Goal: Information Seeking & Learning: Learn about a topic

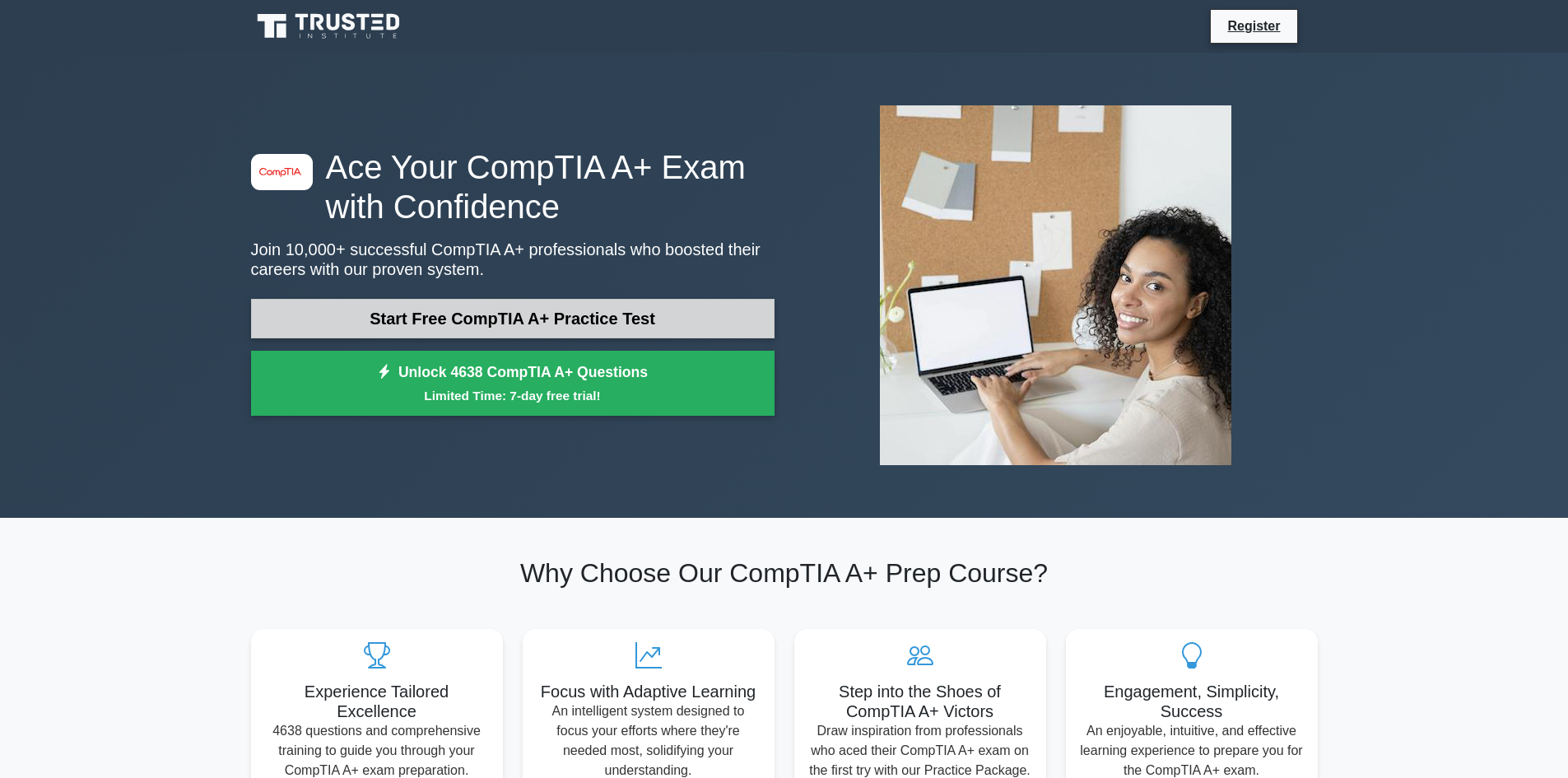
click at [353, 319] on link "Start Free CompTIA A+ Practice Test" at bounding box center [513, 318] width 523 height 40
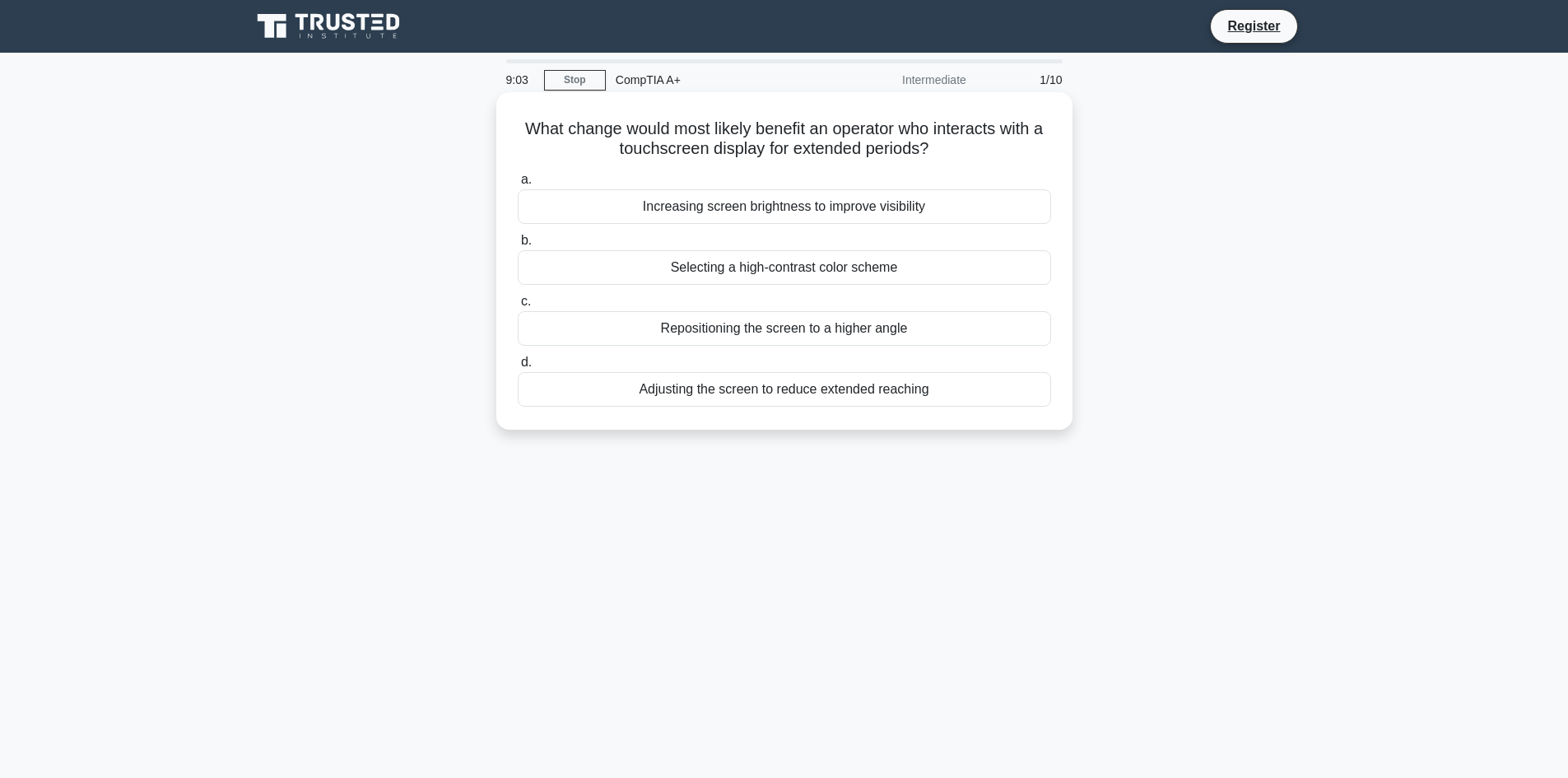
click at [701, 146] on h5 "What change would most likely benefit an operator who interacts with a touchscr…" at bounding box center [784, 139] width 537 height 41
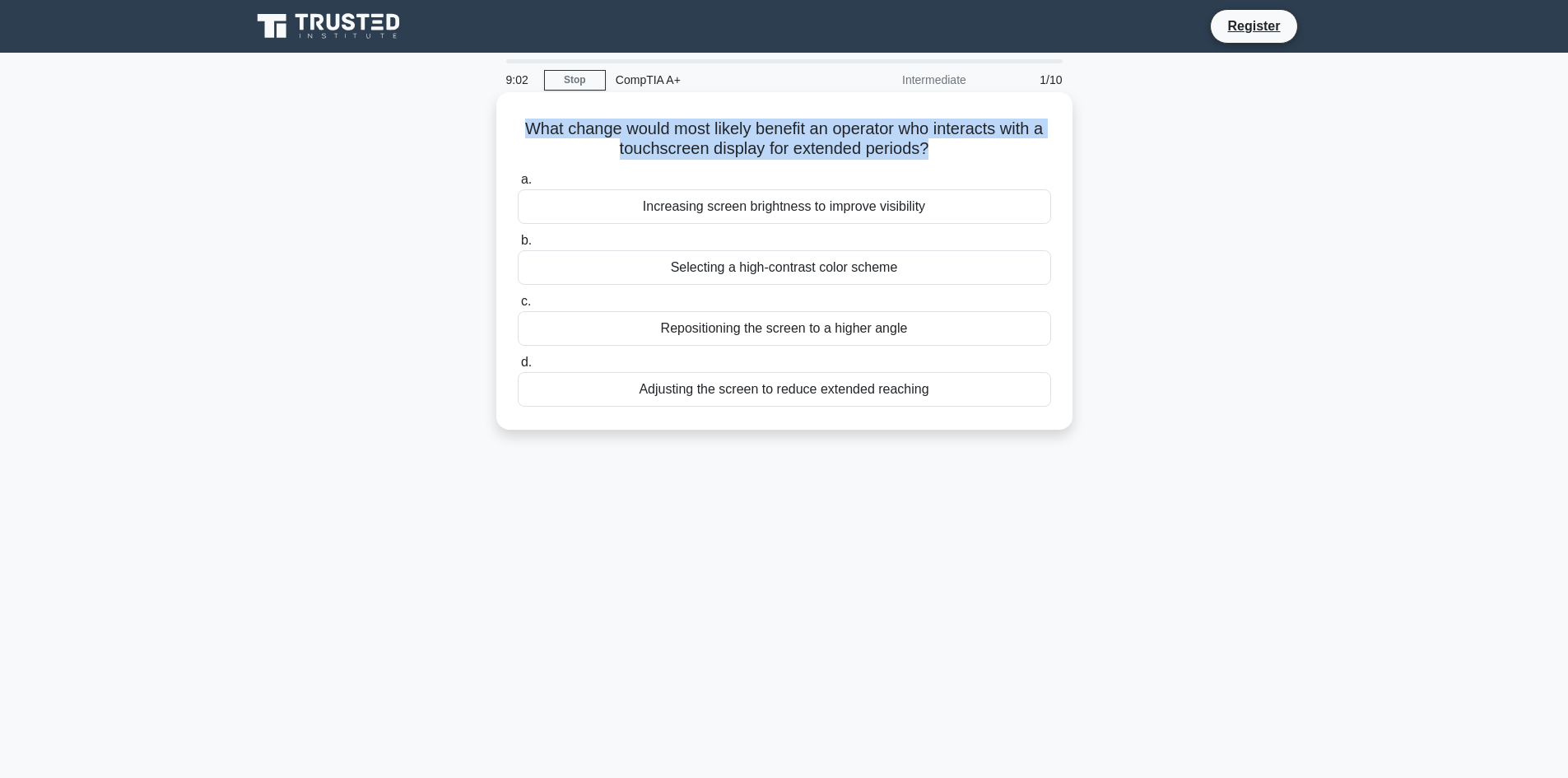
click at [701, 146] on h5 "What change would most likely benefit an operator who interacts with a touchscr…" at bounding box center [784, 139] width 537 height 41
copy div "What change would most likely benefit an operator who interacts with a touchscr…"
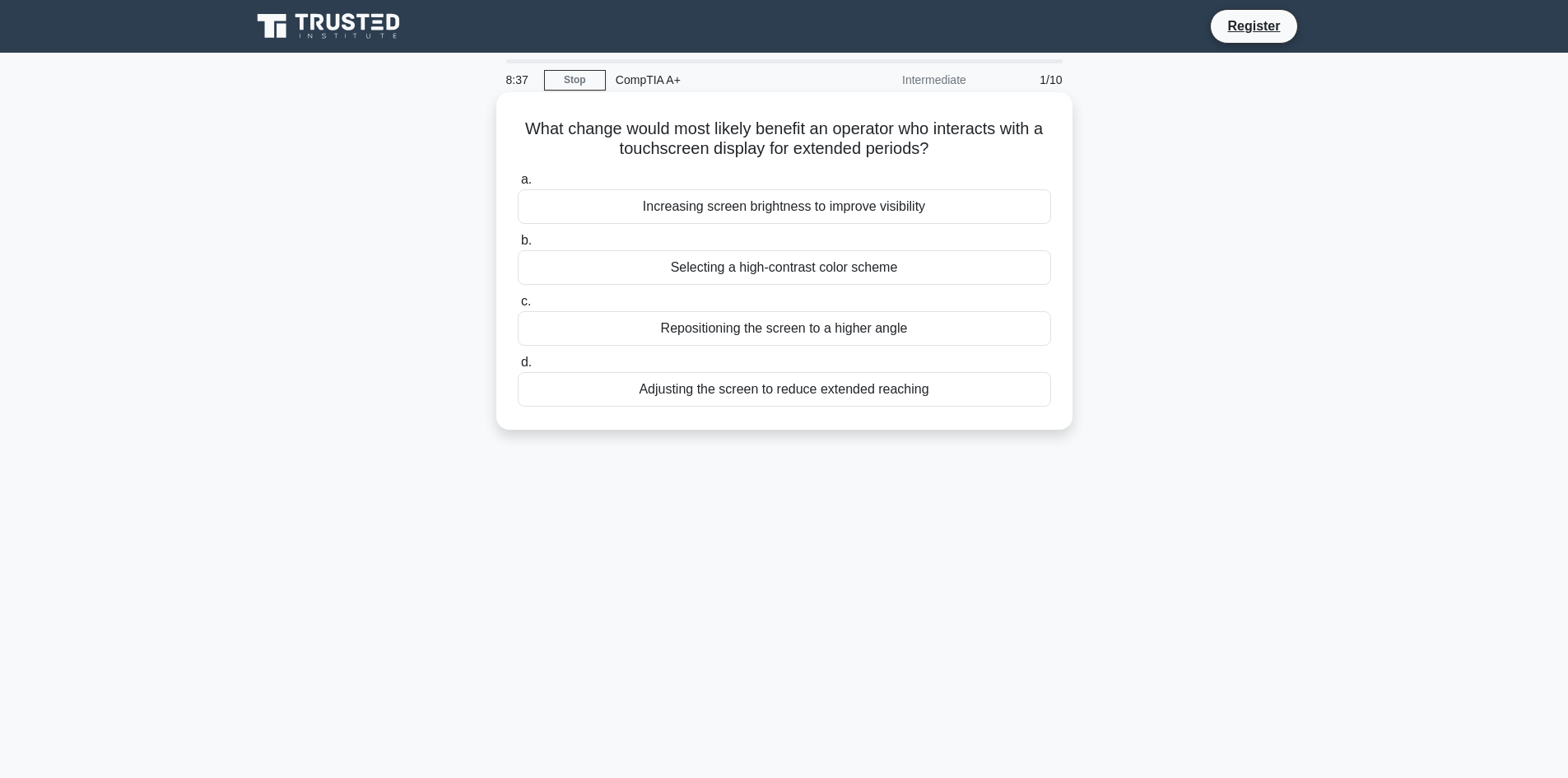
click at [967, 317] on div "Repositioning the screen to a higher angle" at bounding box center [784, 329] width 533 height 35
click at [517, 307] on input "c. Repositioning the screen to a higher angle" at bounding box center [517, 302] width 0 height 11
click at [850, 140] on h5 "Which of the following is the most effective method for securing sensitive data…" at bounding box center [784, 139] width 537 height 41
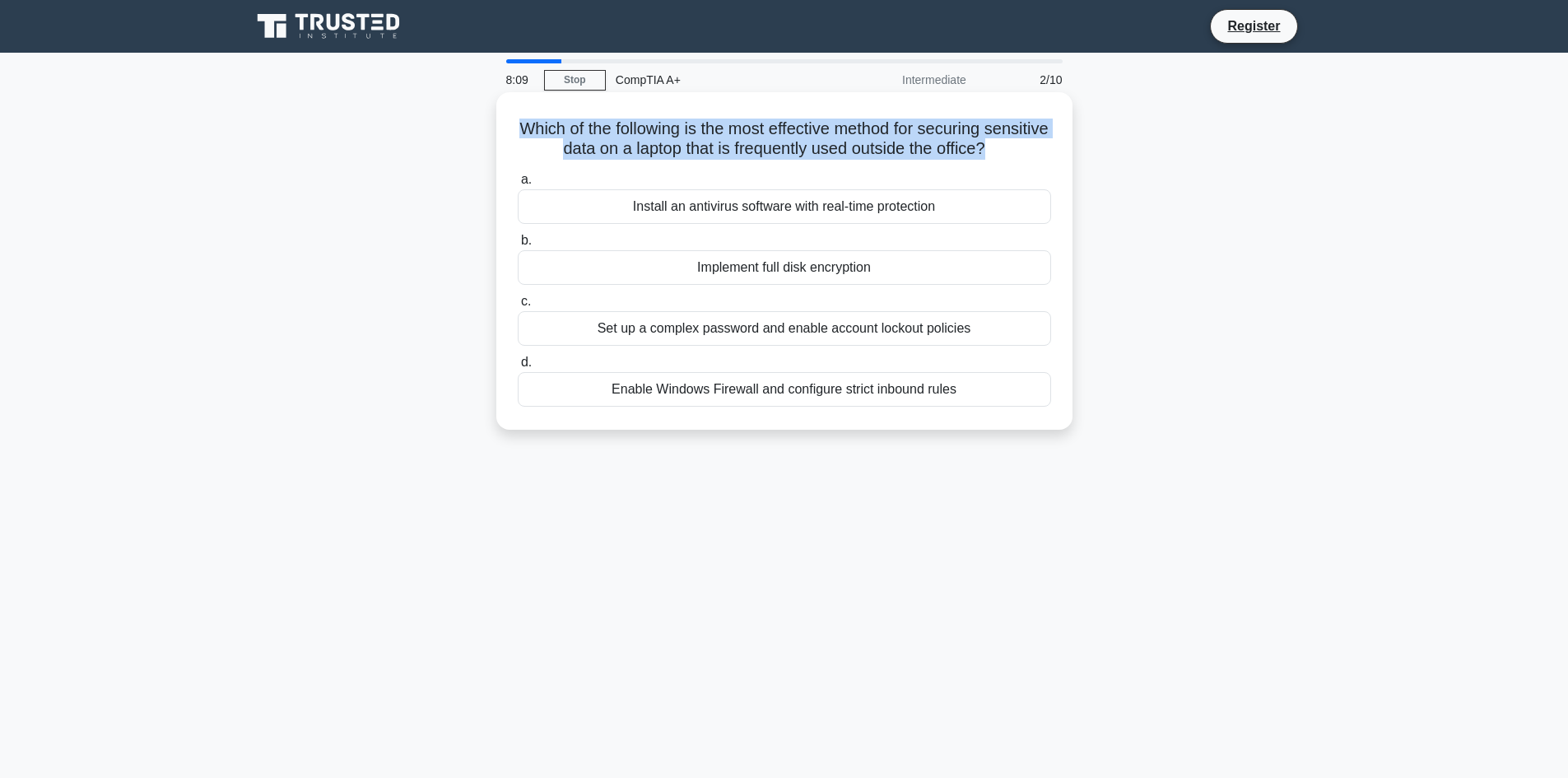
click at [850, 140] on h5 "Which of the following is the most effective method for securing sensitive data…" at bounding box center [784, 139] width 537 height 41
copy div "Which of the following is the most effective method for securing sensitive data…"
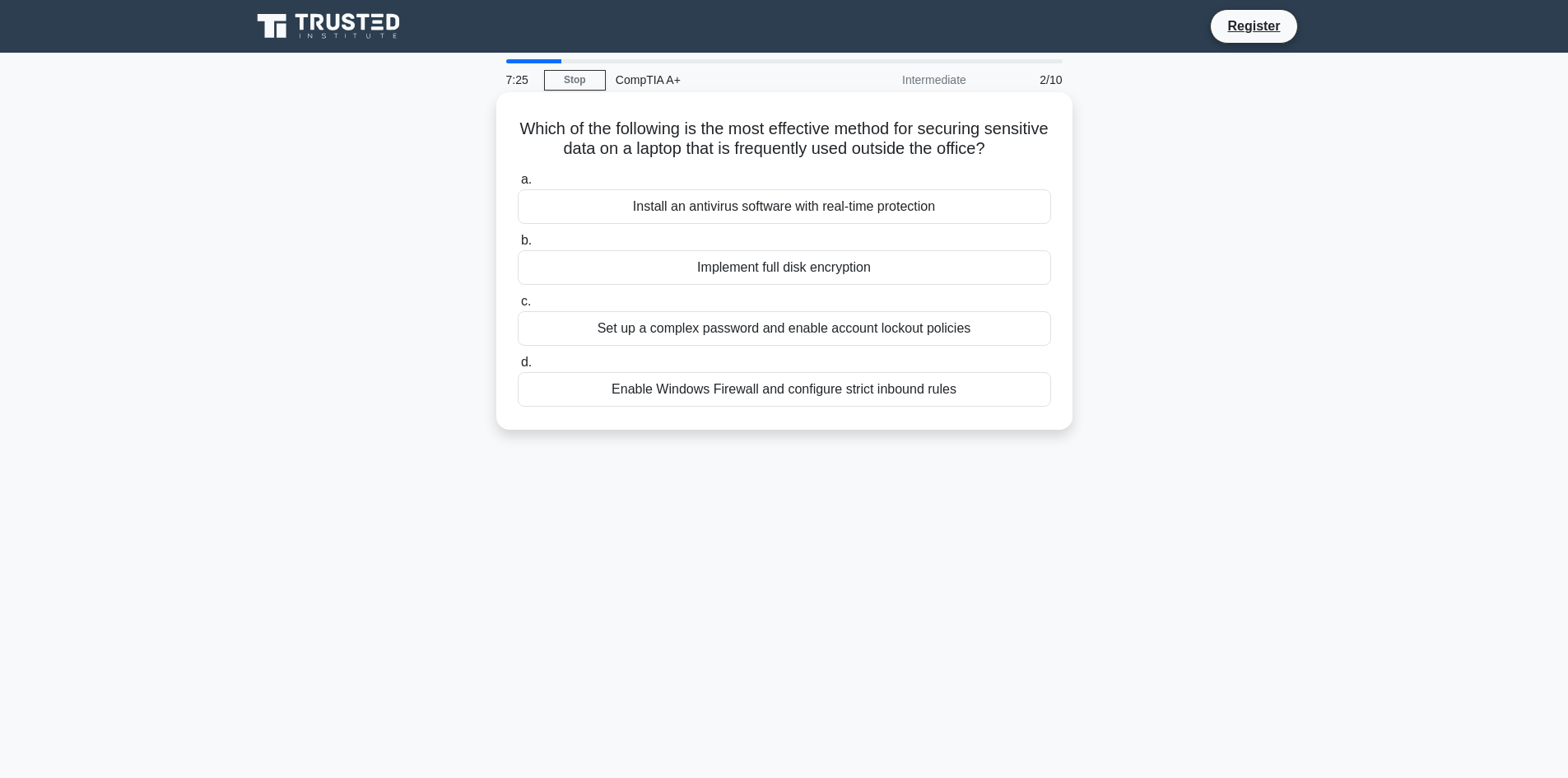
click at [832, 269] on div "Implement full disk encryption" at bounding box center [784, 268] width 533 height 35
click at [517, 246] on input "b. Implement full disk encryption" at bounding box center [517, 241] width 0 height 11
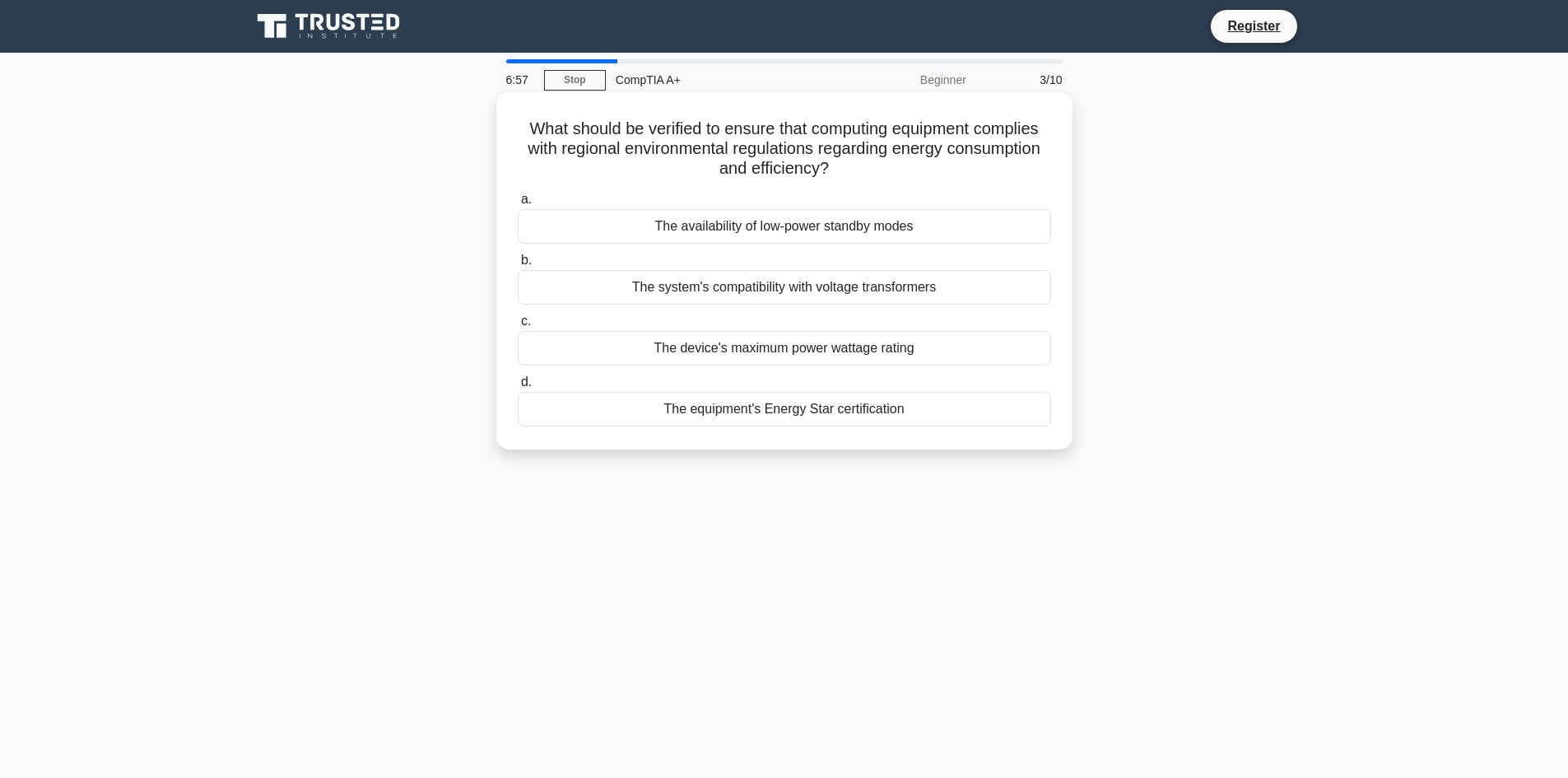
click at [878, 153] on h5 "What should be verified to ensure that computing equipment complies with region…" at bounding box center [784, 149] width 537 height 61
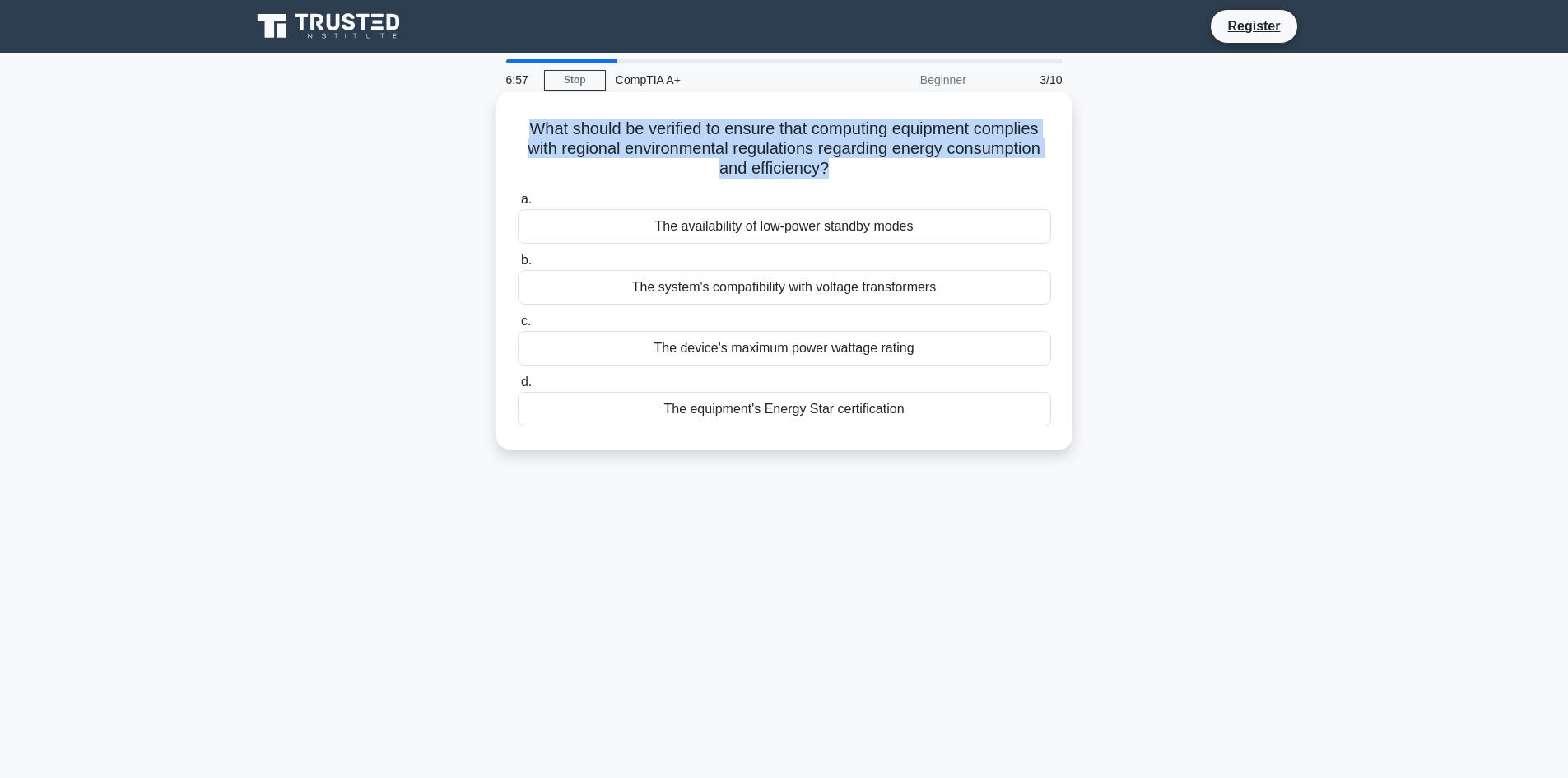
click at [878, 153] on h5 "What should be verified to ensure that computing equipment complies with region…" at bounding box center [784, 149] width 537 height 61
copy div "What should be verified to ensure that computing equipment complies with region…"
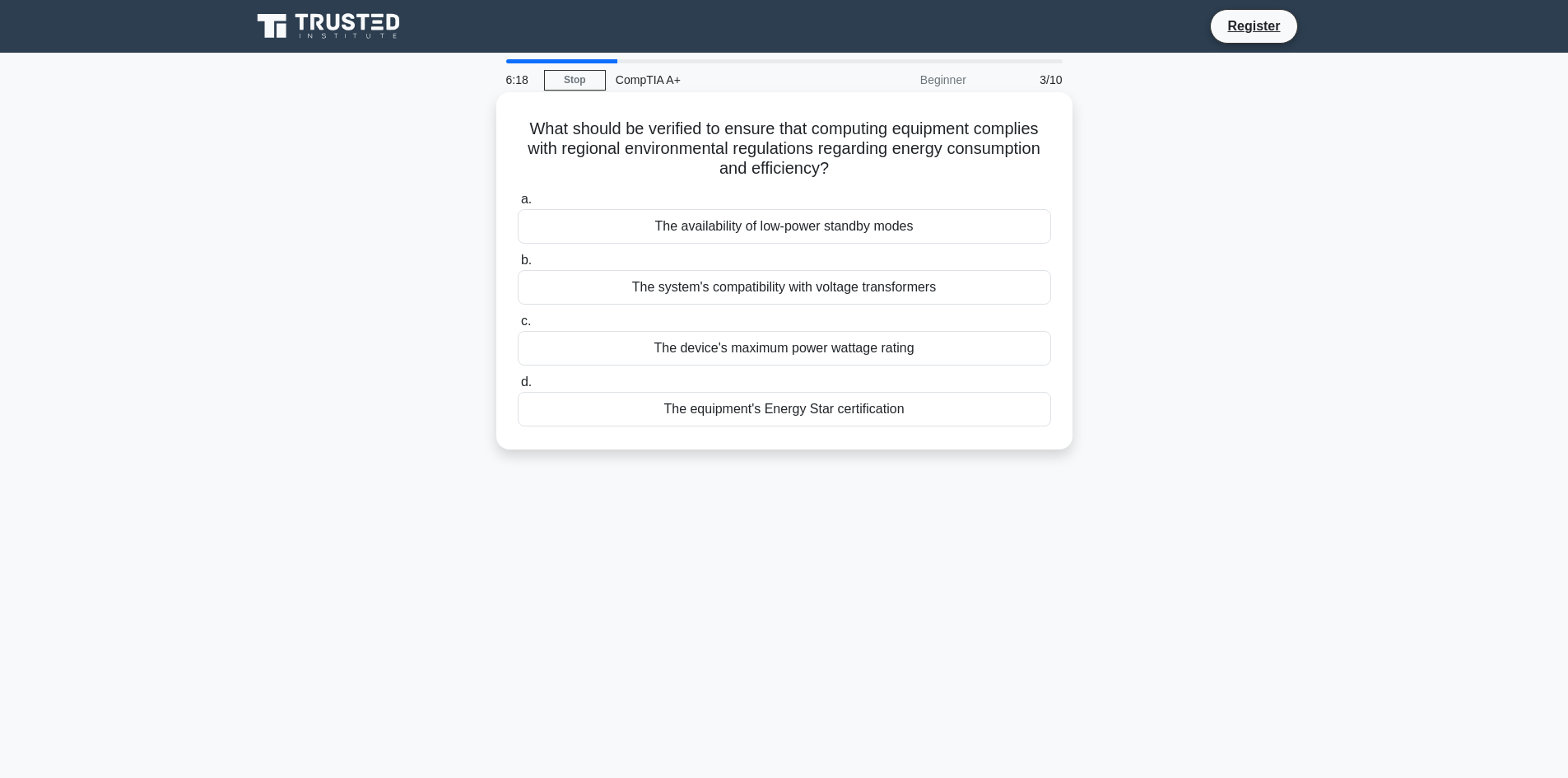
click at [784, 419] on div "The equipment's Energy Star certification" at bounding box center [784, 409] width 533 height 35
click at [517, 388] on input "d. The equipment's Energy Star certification" at bounding box center [517, 382] width 0 height 11
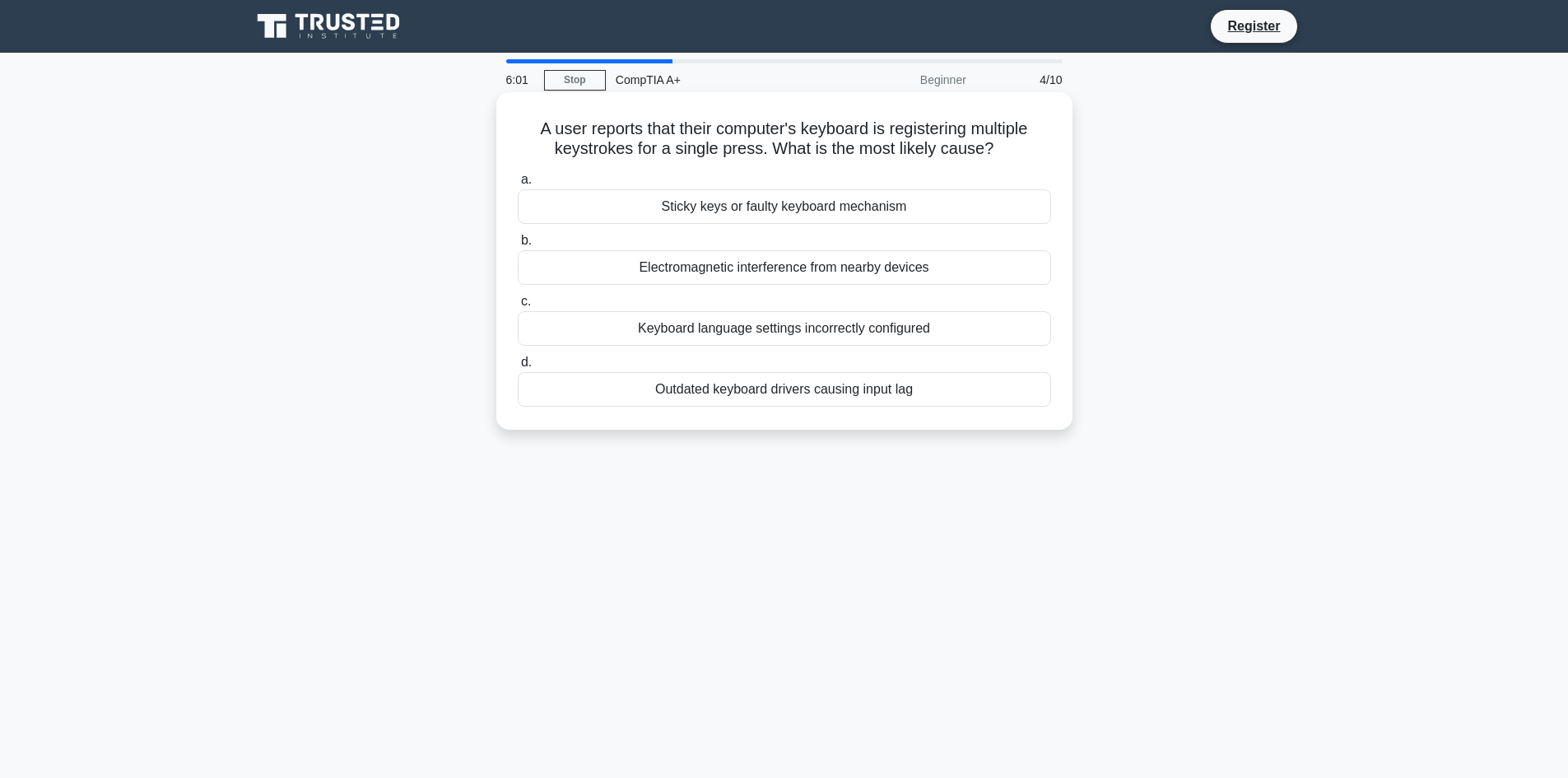
click at [784, 200] on div "Sticky keys or faulty keyboard mechanism" at bounding box center [784, 207] width 533 height 35
click at [517, 185] on input "a. Sticky keys or faulty keyboard mechanism" at bounding box center [517, 180] width 0 height 11
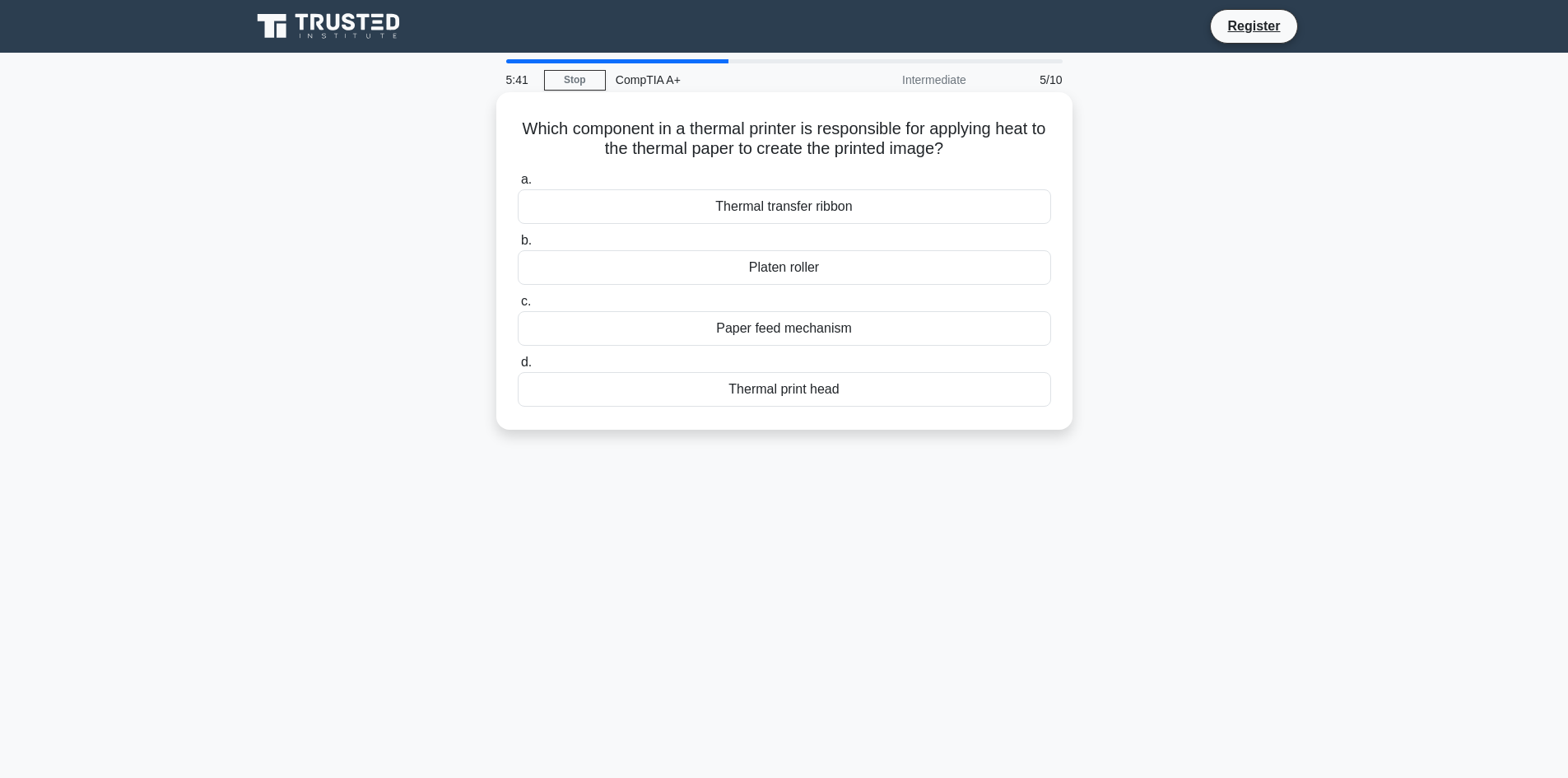
click at [791, 127] on h5 "Which component in a thermal printer is responsible for applying heat to the th…" at bounding box center [784, 139] width 537 height 41
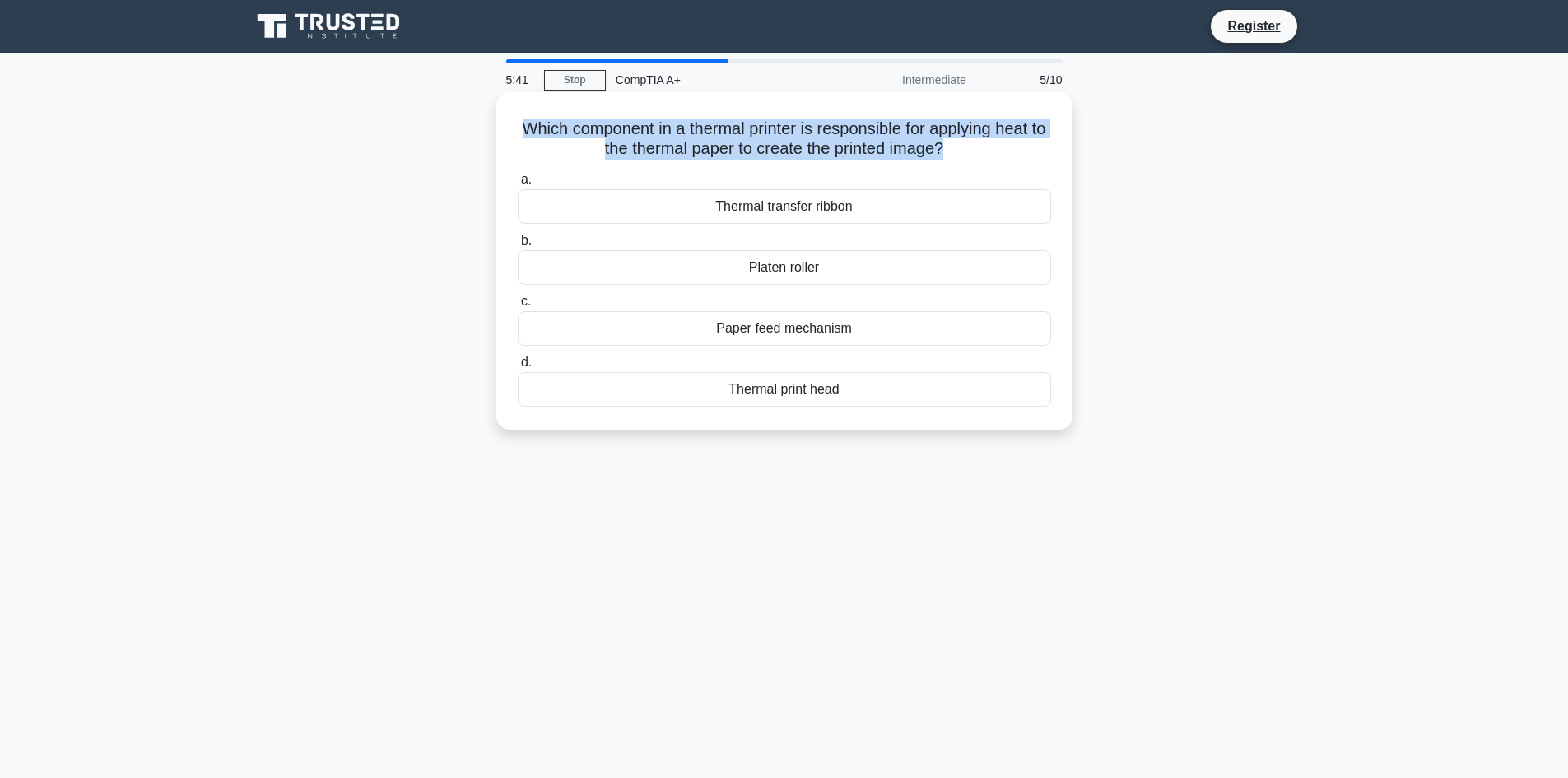
click at [791, 127] on h5 "Which component in a thermal printer is responsible for applying heat to the th…" at bounding box center [784, 139] width 537 height 41
copy div "Which component in a thermal printer is responsible for applying heat to the th…"
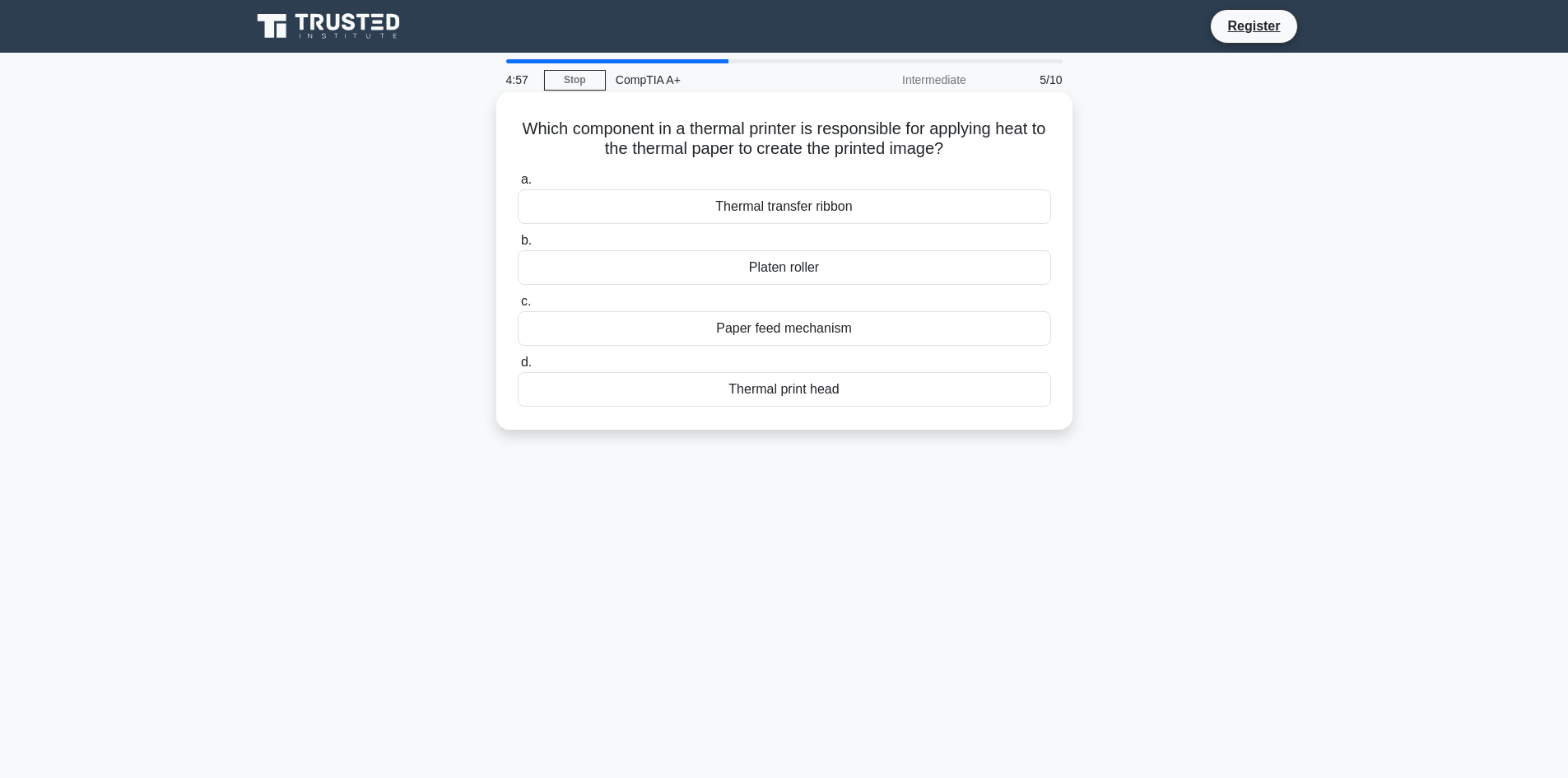
click at [830, 398] on div "Thermal print head" at bounding box center [784, 389] width 533 height 35
click at [517, 367] on input "d. Thermal print head" at bounding box center [517, 363] width 0 height 11
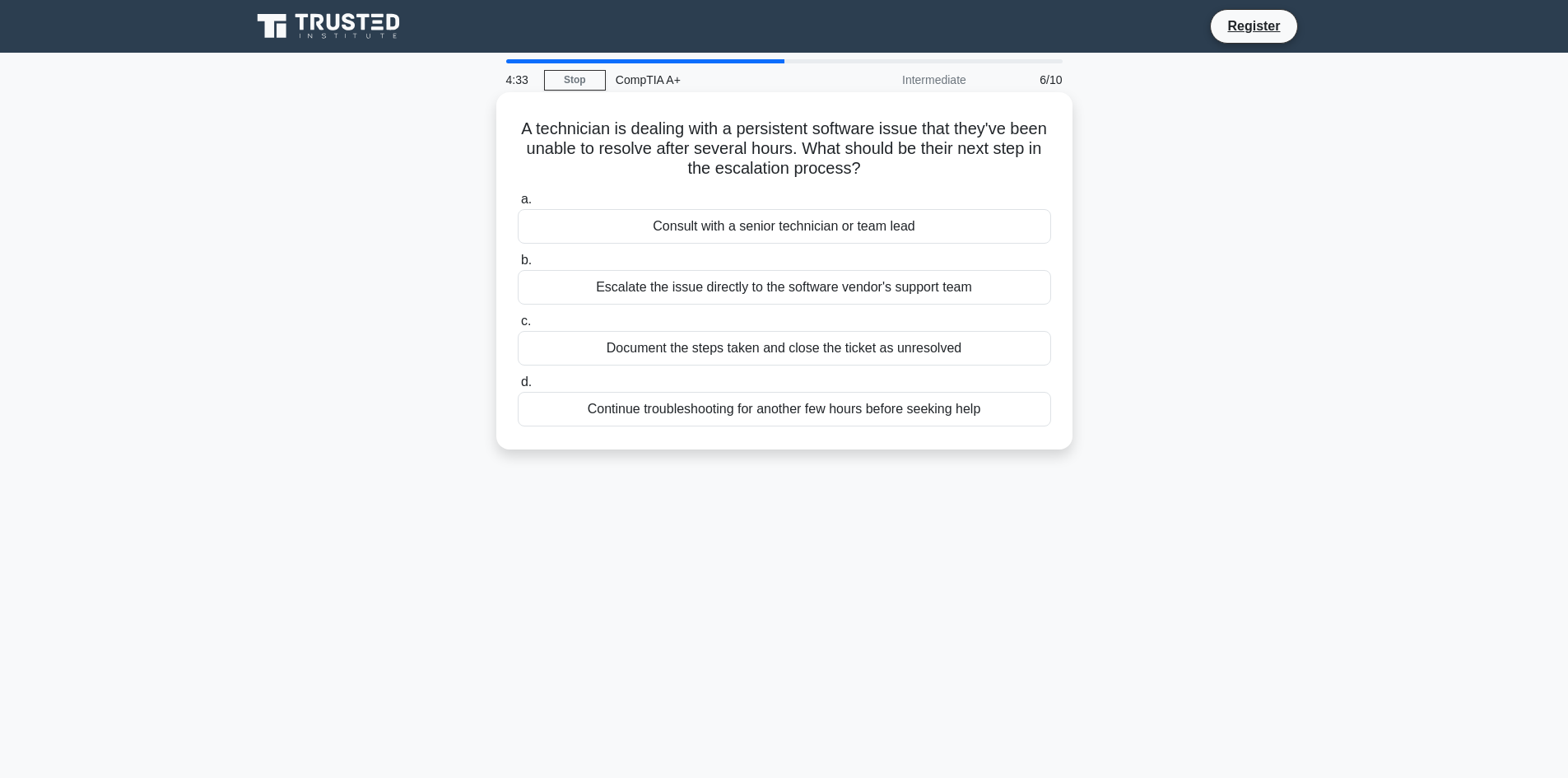
click at [974, 238] on div "Consult with a senior technician or team lead" at bounding box center [784, 226] width 533 height 35
click at [517, 205] on input "a. Consult with a senior technician or team lead" at bounding box center [517, 200] width 0 height 11
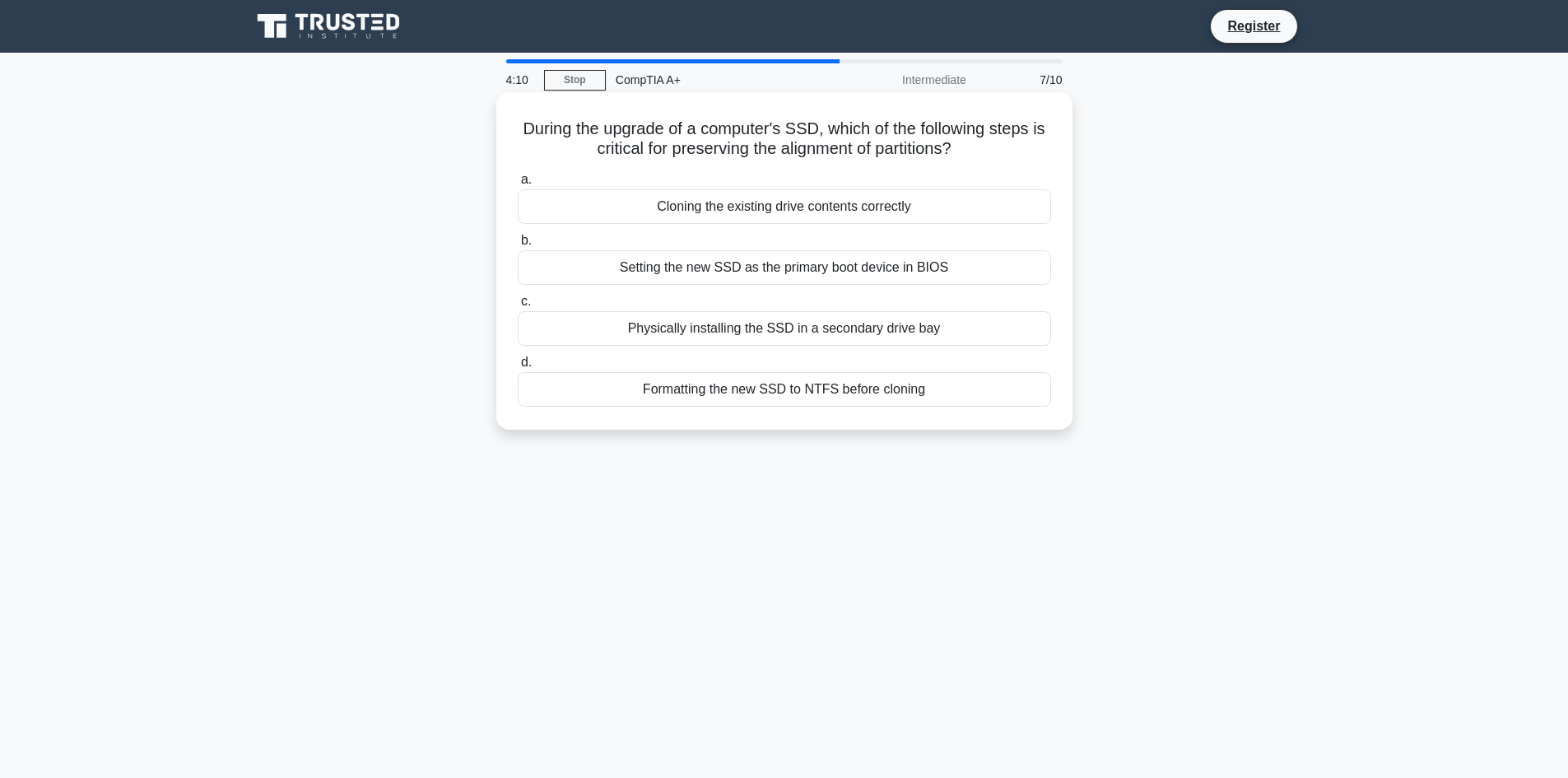
click at [863, 141] on h5 "During the upgrade of a computer's SSD, which of the following steps is critica…" at bounding box center [784, 139] width 537 height 41
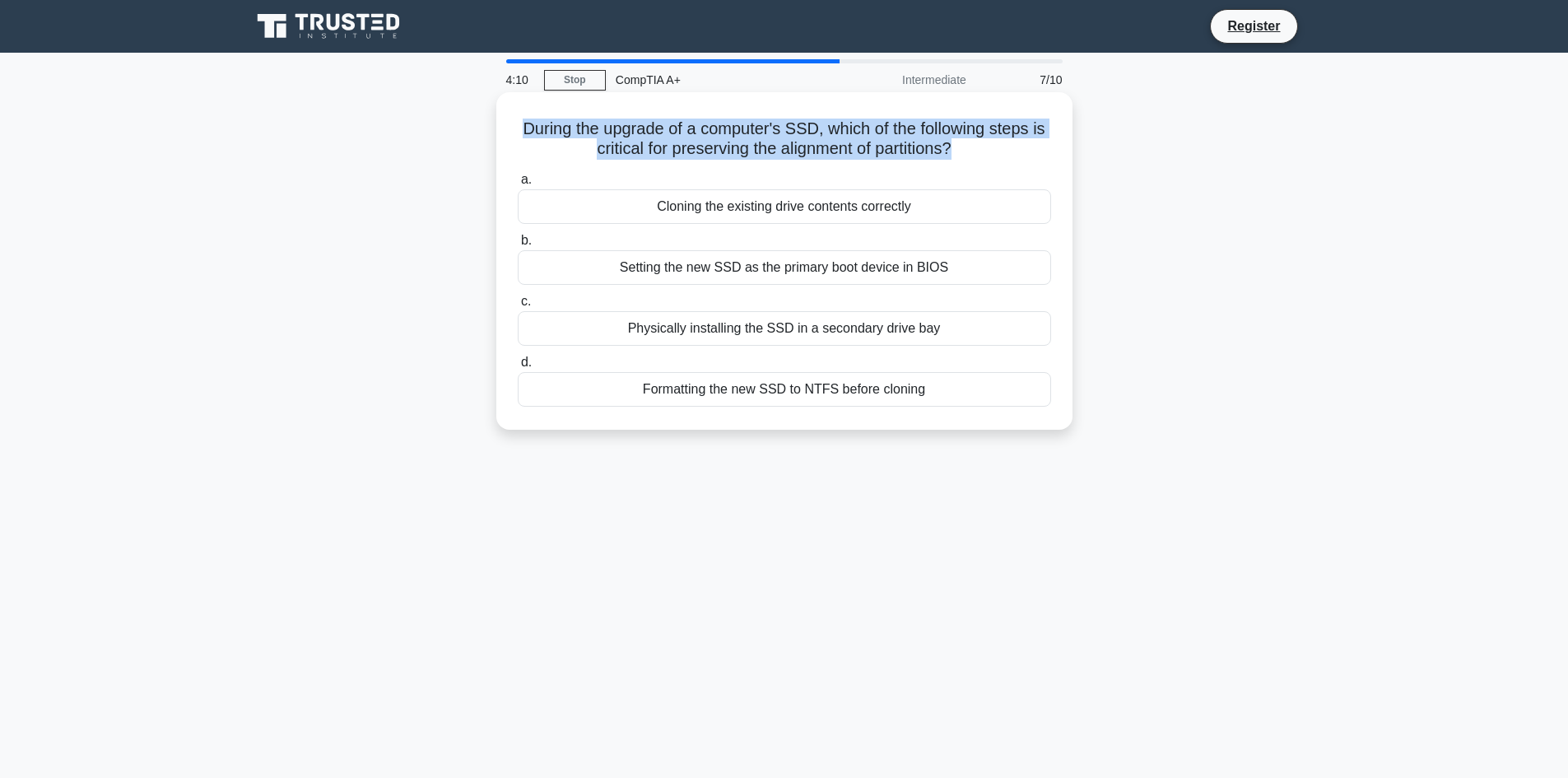
click at [863, 141] on h5 "During the upgrade of a computer's SSD, which of the following steps is critica…" at bounding box center [784, 139] width 537 height 41
copy div "During the upgrade of a computer's SSD, which of the following steps is critica…"
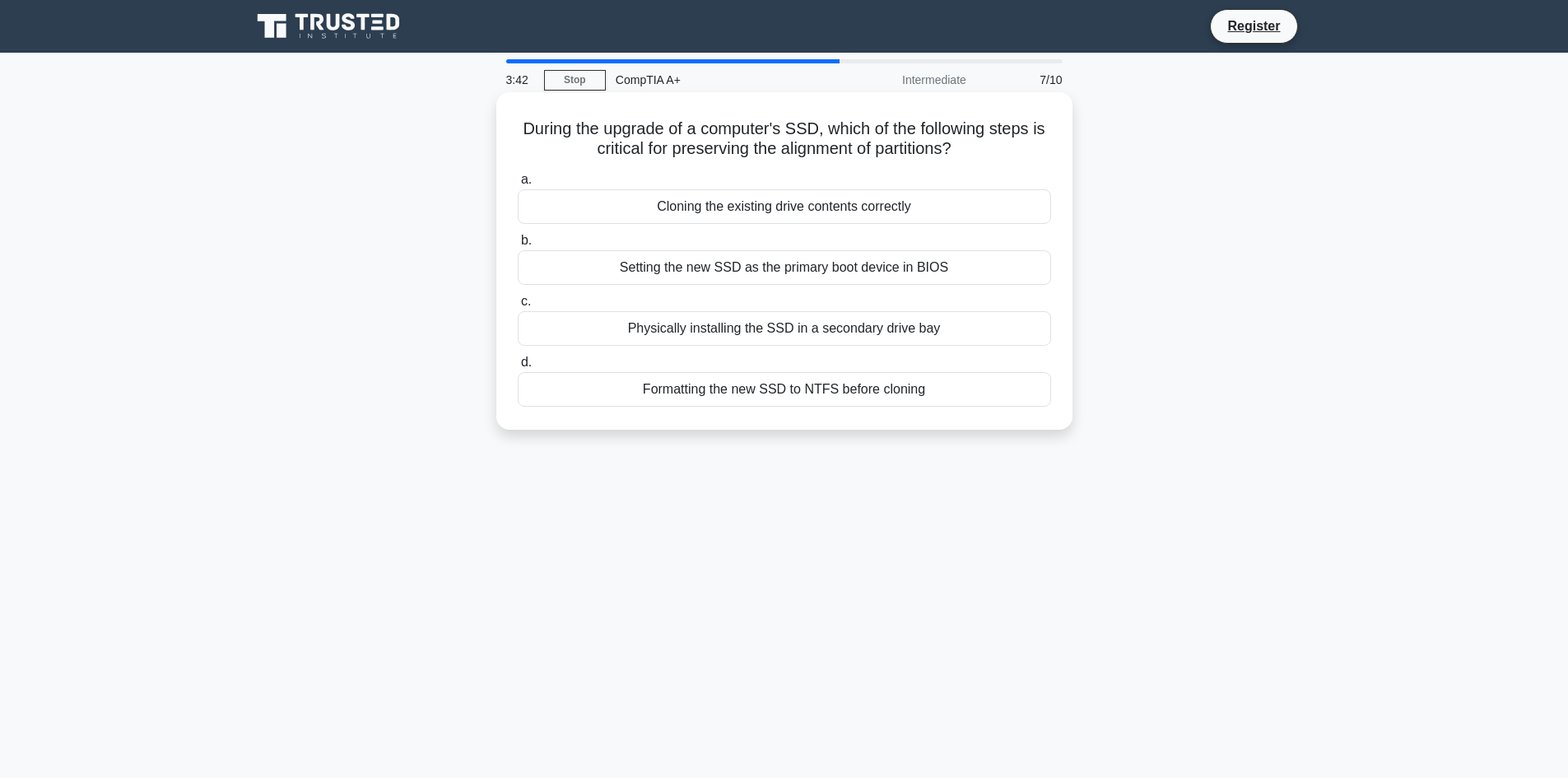
click at [834, 213] on div "Cloning the existing drive contents correctly" at bounding box center [784, 207] width 533 height 35
click at [517, 185] on input "a. Cloning the existing drive contents correctly" at bounding box center [517, 180] width 0 height 11
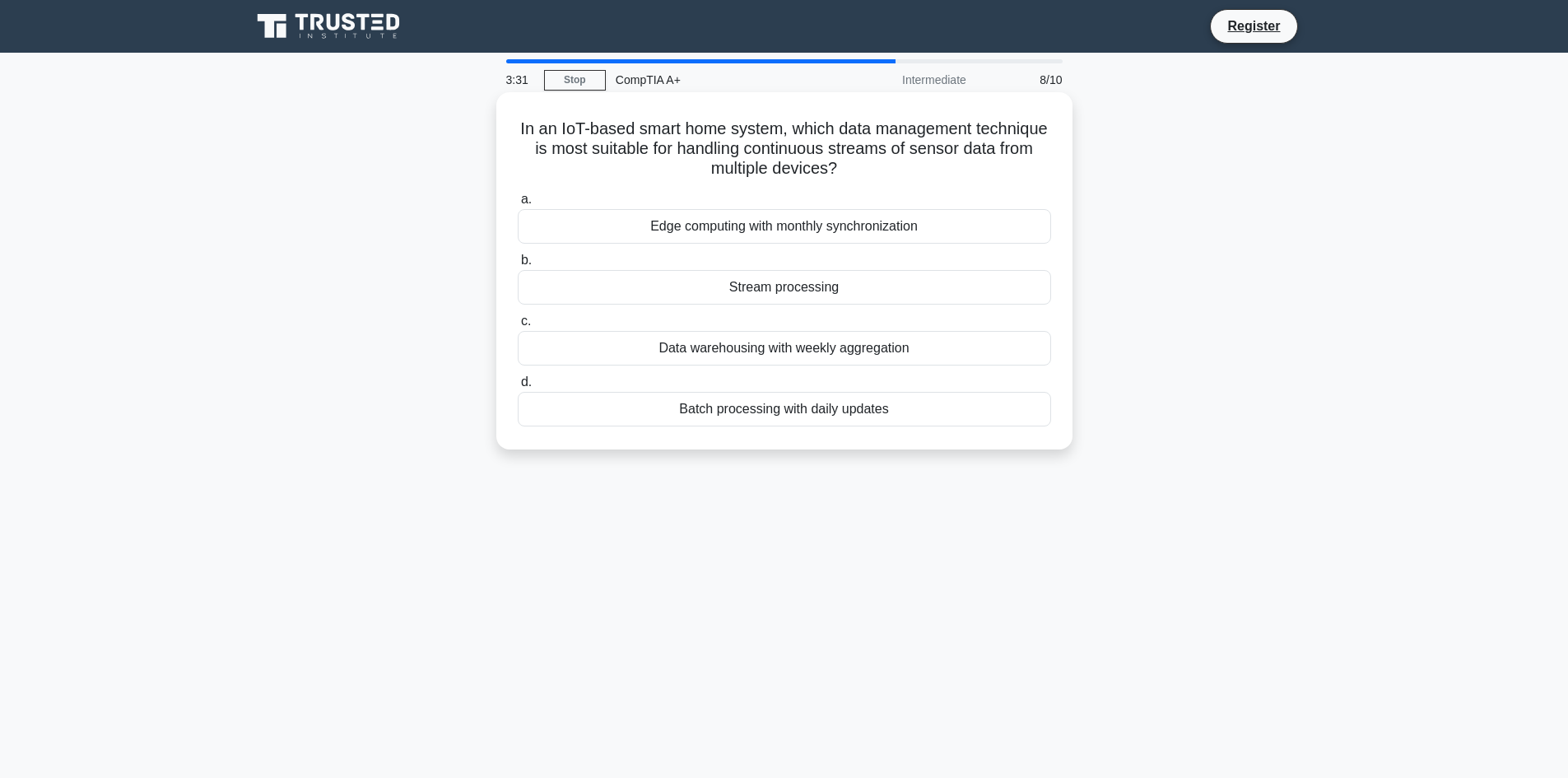
click at [831, 297] on div "Stream processing" at bounding box center [784, 287] width 533 height 35
click at [517, 266] on input "b. Stream processing" at bounding box center [517, 261] width 0 height 11
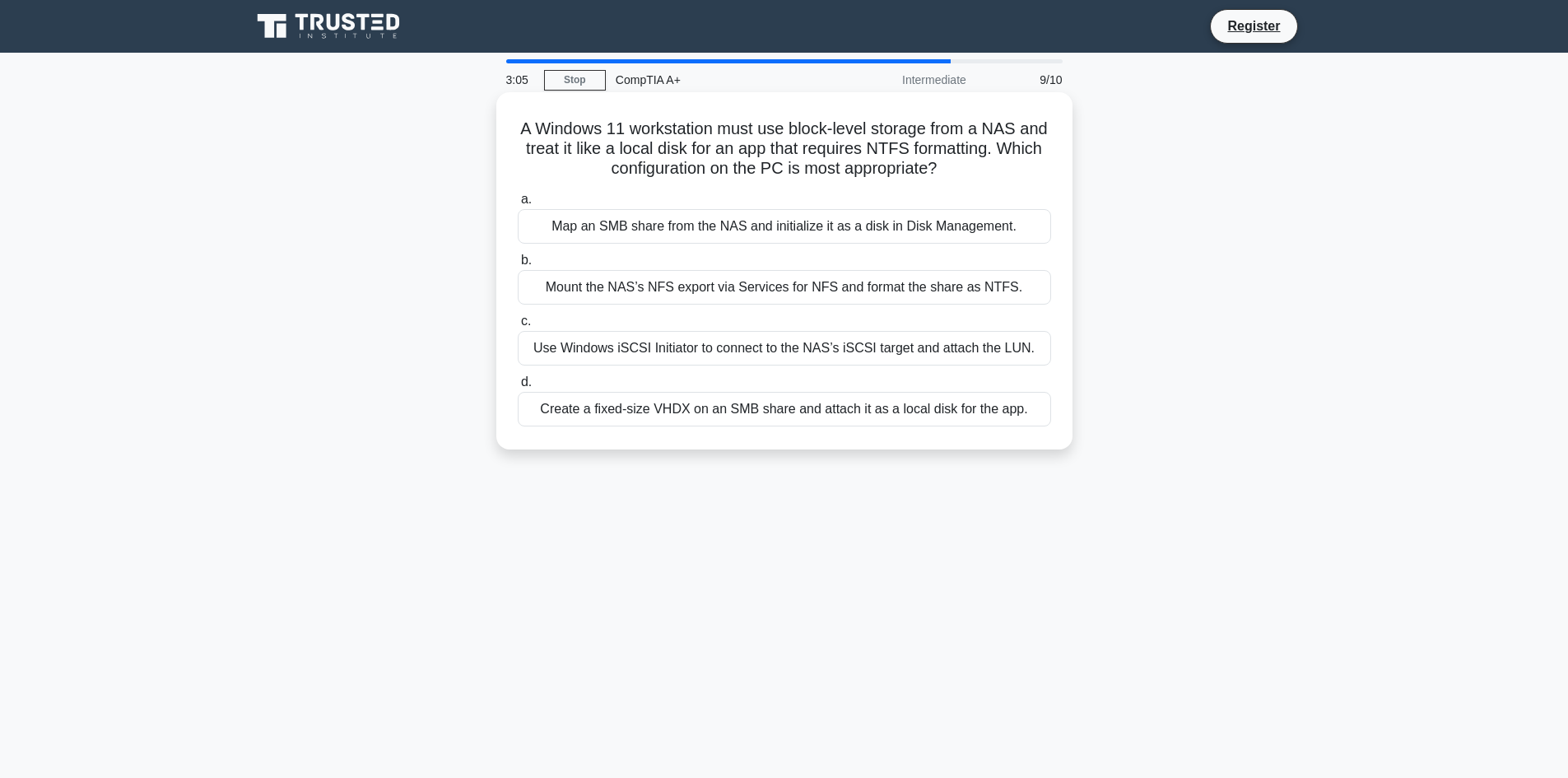
click at [852, 174] on h5 "A Windows 11 workstation must use block-level storage from a NAS and treat it l…" at bounding box center [784, 149] width 537 height 61
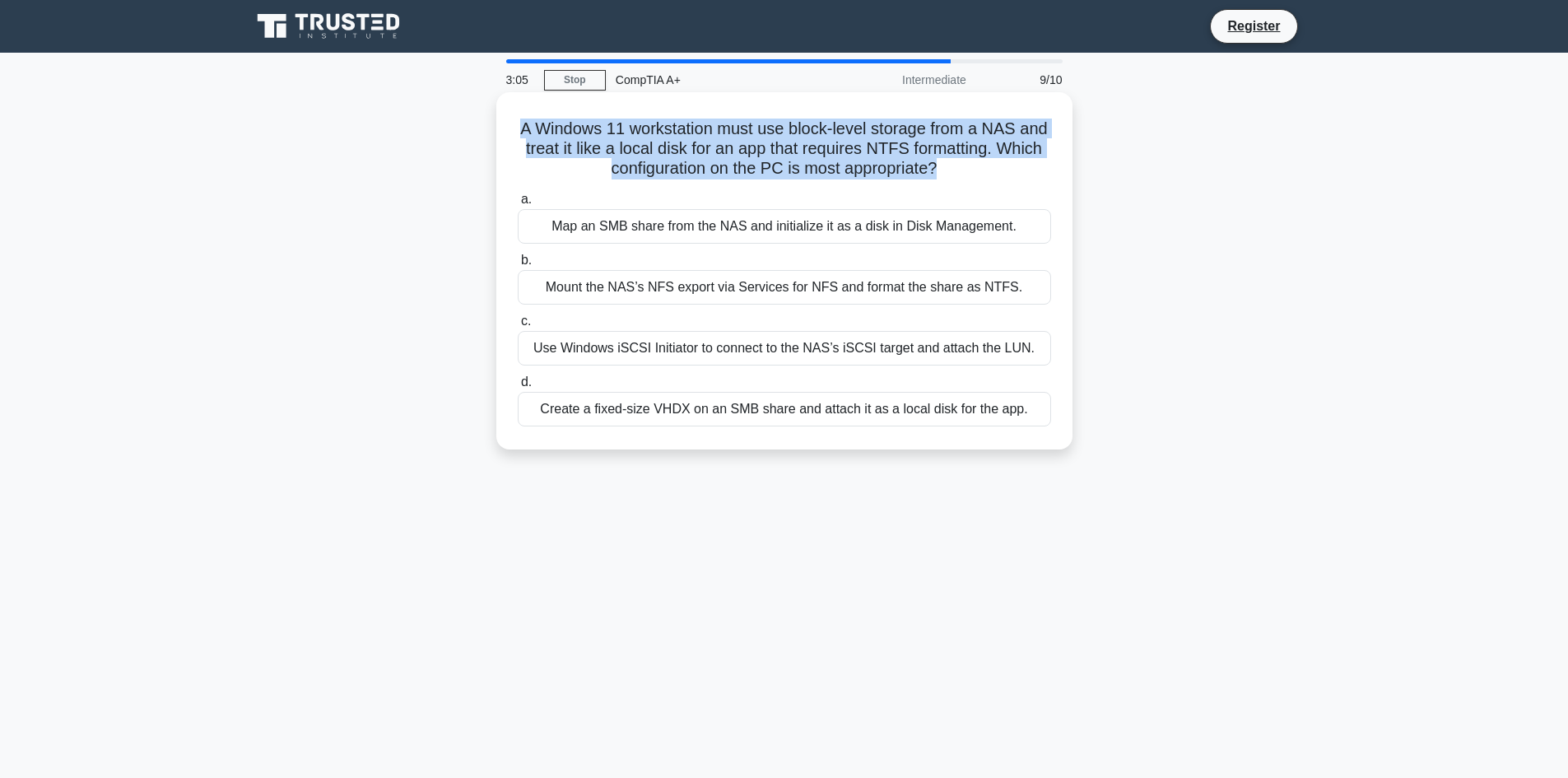
click at [852, 174] on h5 "A Windows 11 workstation must use block-level storage from a NAS and treat it l…" at bounding box center [784, 149] width 537 height 61
copy div "A Windows 11 workstation must use block-level storage from a NAS and treat it l…"
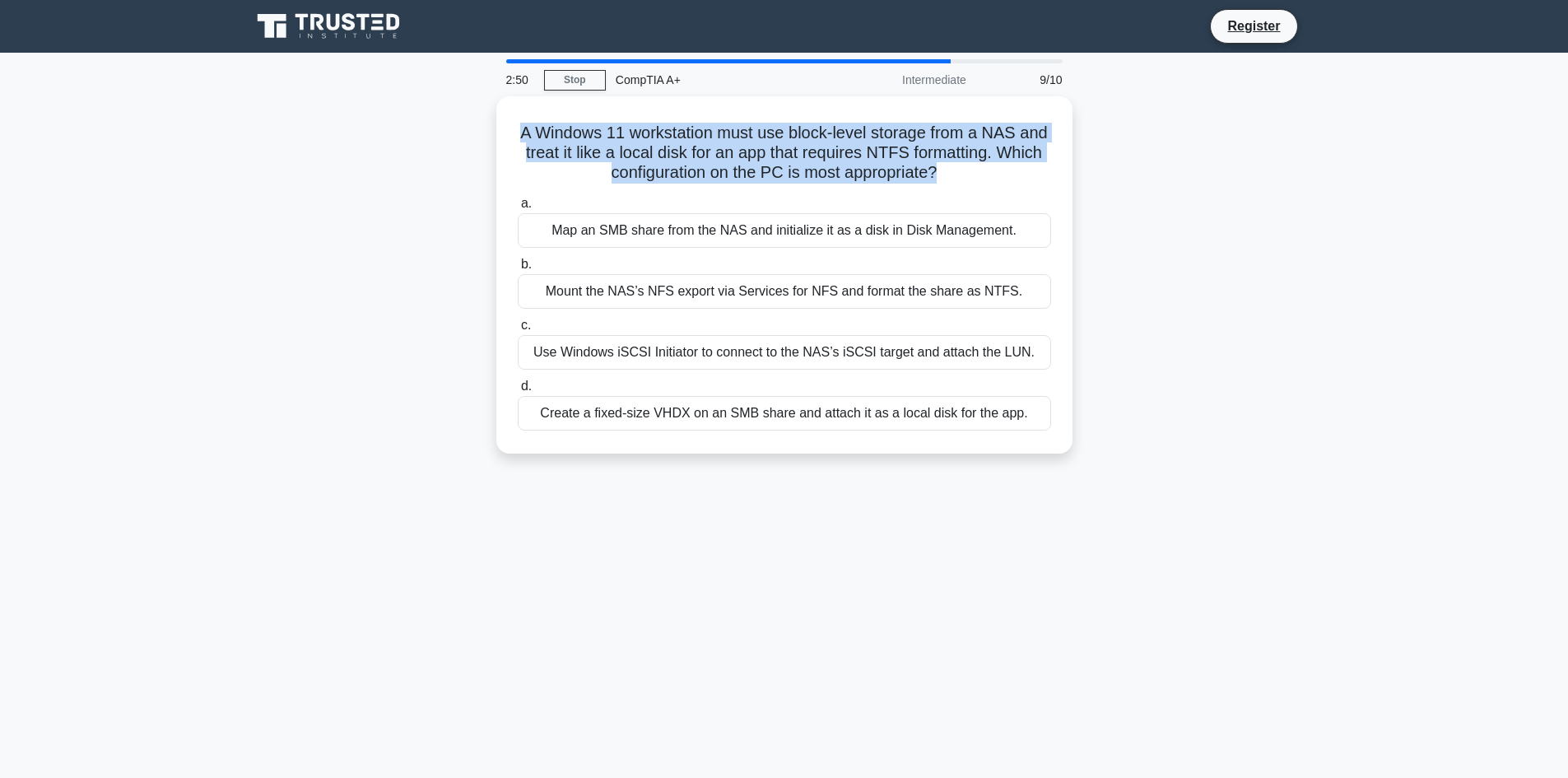
click at [1164, 137] on div "A Windows 11 workstation must use block-level storage from a NAS and treat it l…" at bounding box center [784, 284] width 1086 height 377
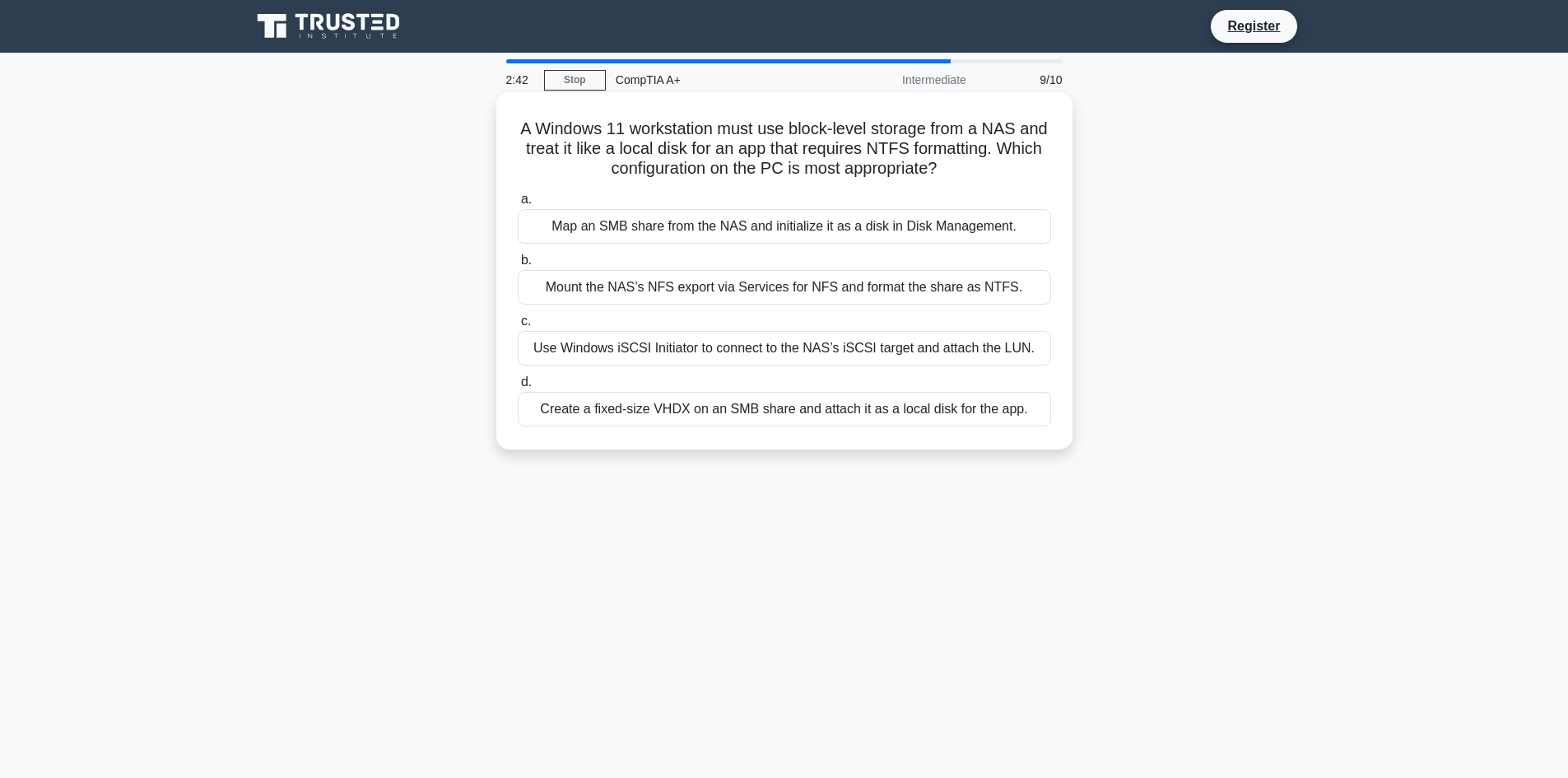
click at [955, 231] on div "Map an SMB share from the NAS and initialize it as a disk in Disk Management." at bounding box center [784, 226] width 533 height 35
click at [517, 205] on input "a. Map an SMB share from the NAS and initialize it as a disk in Disk Management." at bounding box center [517, 200] width 0 height 11
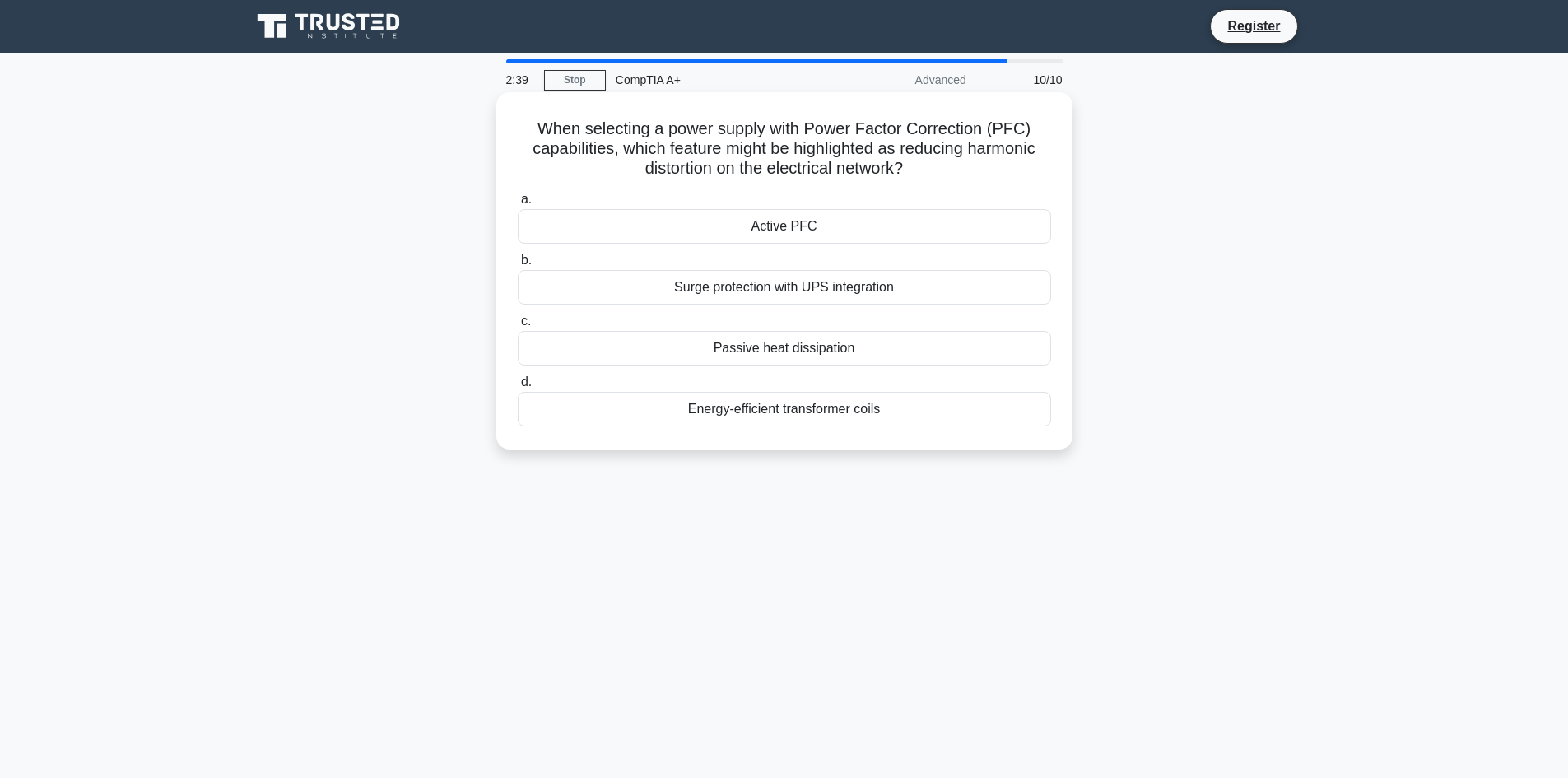
click at [933, 162] on h5 "When selecting a power supply with Power Factor Correction (PFC) capabilities, …" at bounding box center [784, 149] width 537 height 61
click at [864, 142] on h5 "When selecting a power supply with Power Factor Correction (PFC) capabilities, …" at bounding box center [784, 149] width 537 height 61
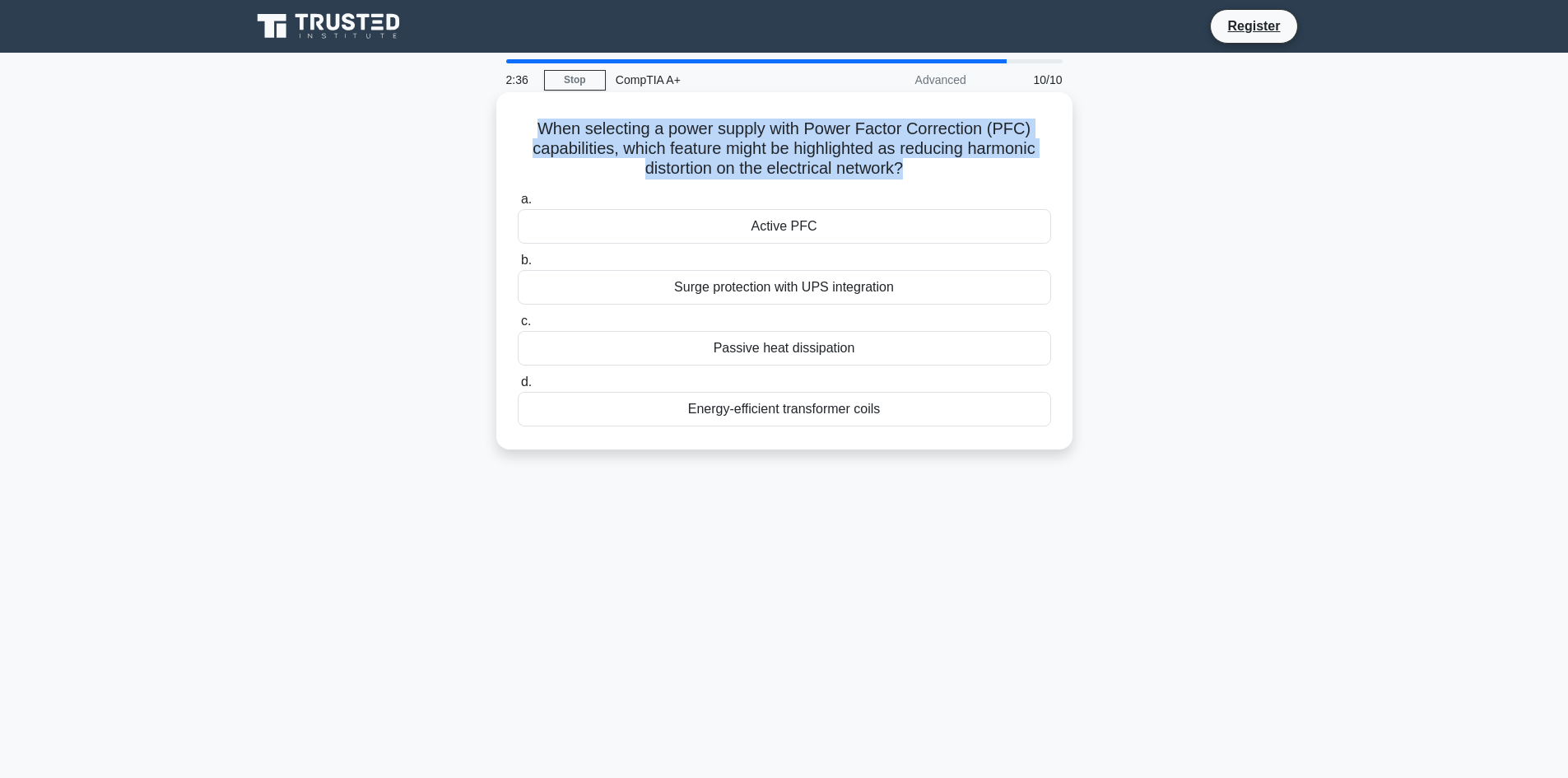
click at [864, 142] on h5 "When selecting a power supply with Power Factor Correction (PFC) capabilities, …" at bounding box center [784, 149] width 537 height 61
copy div "When selecting a power supply with Power Factor Correction (PFC) capabilities, …"
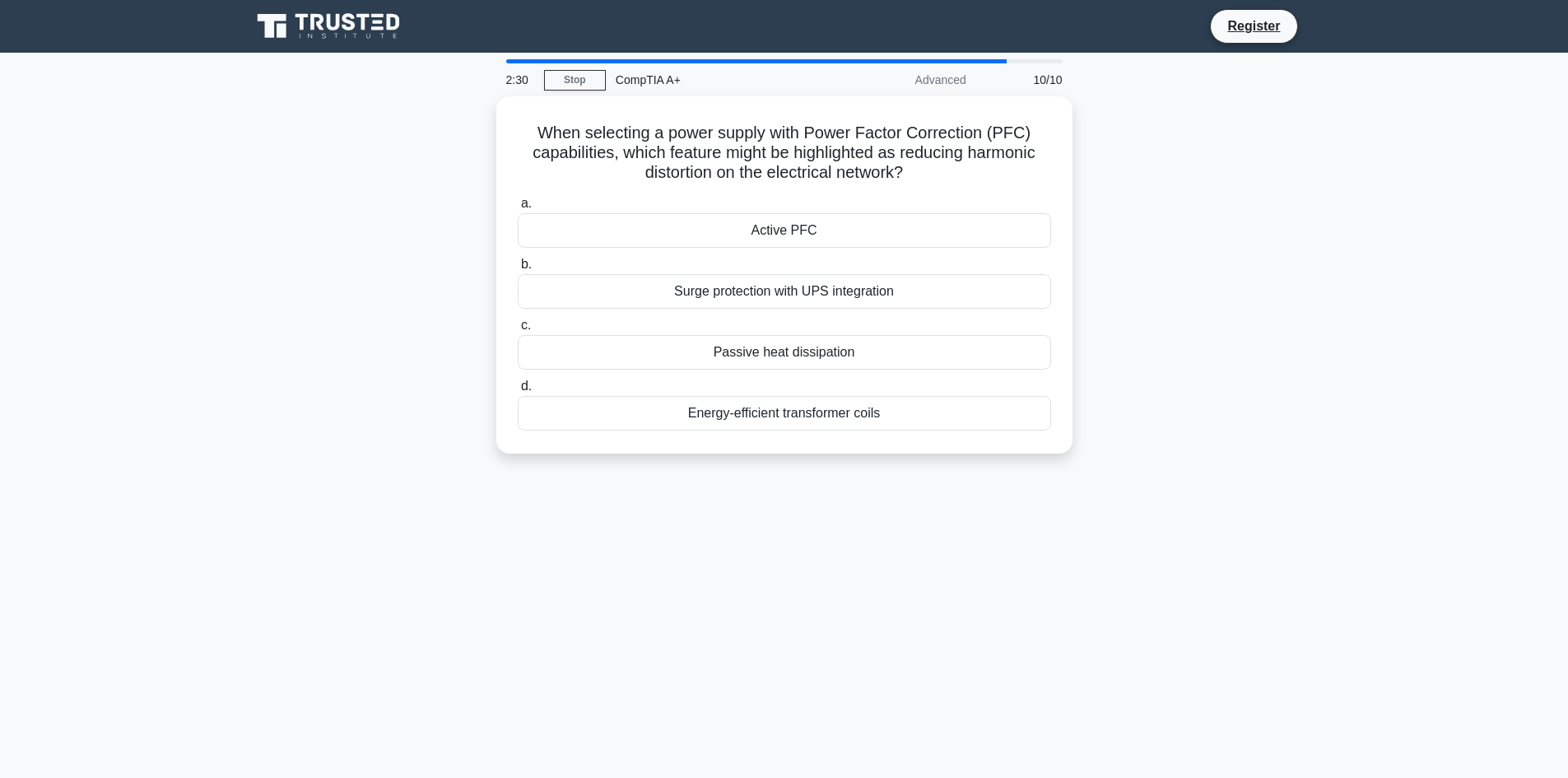
click at [1146, 214] on div "When selecting a power supply with Power Factor Correction (PFC) capabilities, …" at bounding box center [784, 284] width 1086 height 377
click at [897, 402] on div "Energy-efficient transformer coils" at bounding box center [784, 409] width 533 height 35
click at [517, 388] on input "d. Energy-efficient transformer coils" at bounding box center [517, 382] width 0 height 11
